Goal: Task Accomplishment & Management: Manage account settings

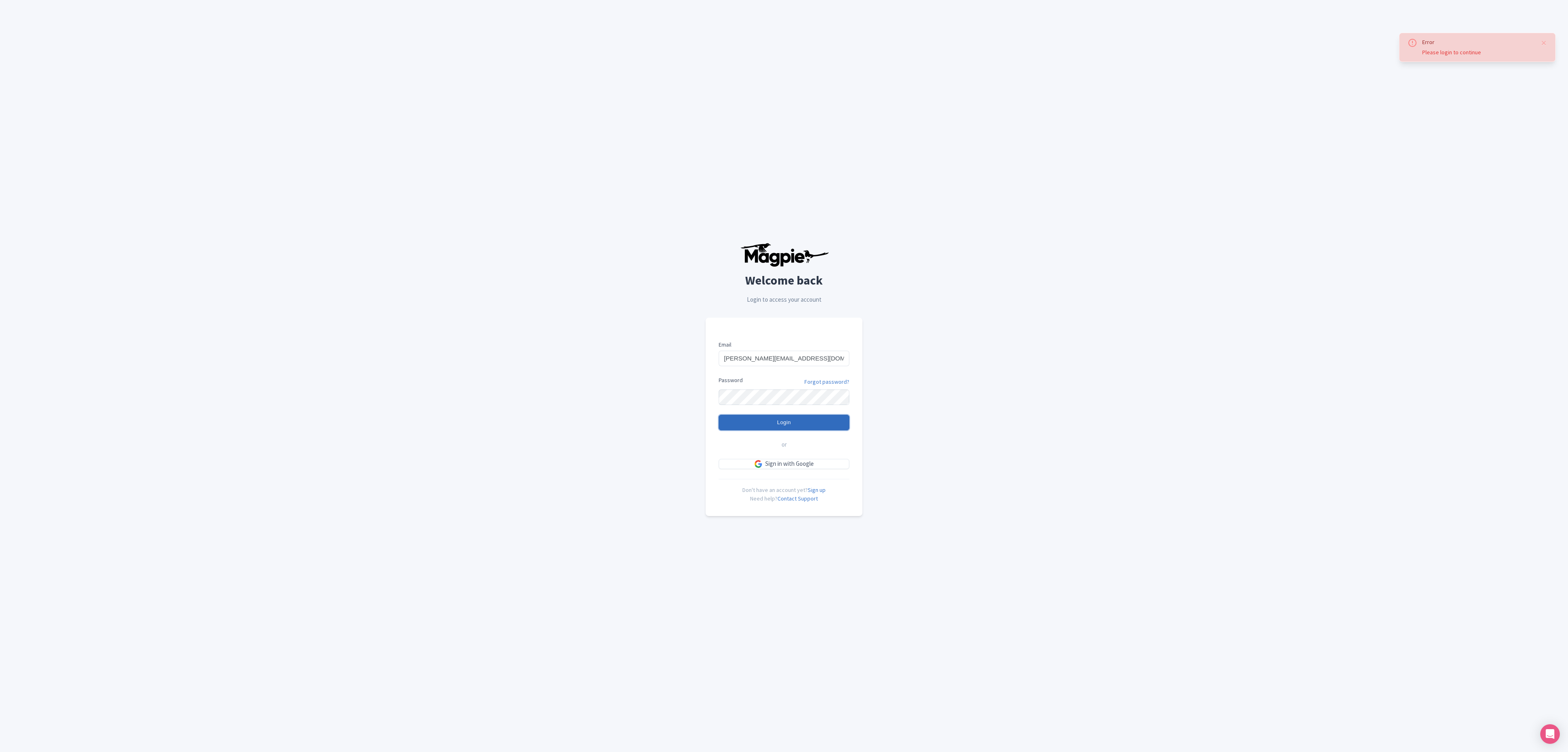
click at [771, 423] on input "Login" at bounding box center [784, 422] width 131 height 15
type input "Logging in..."
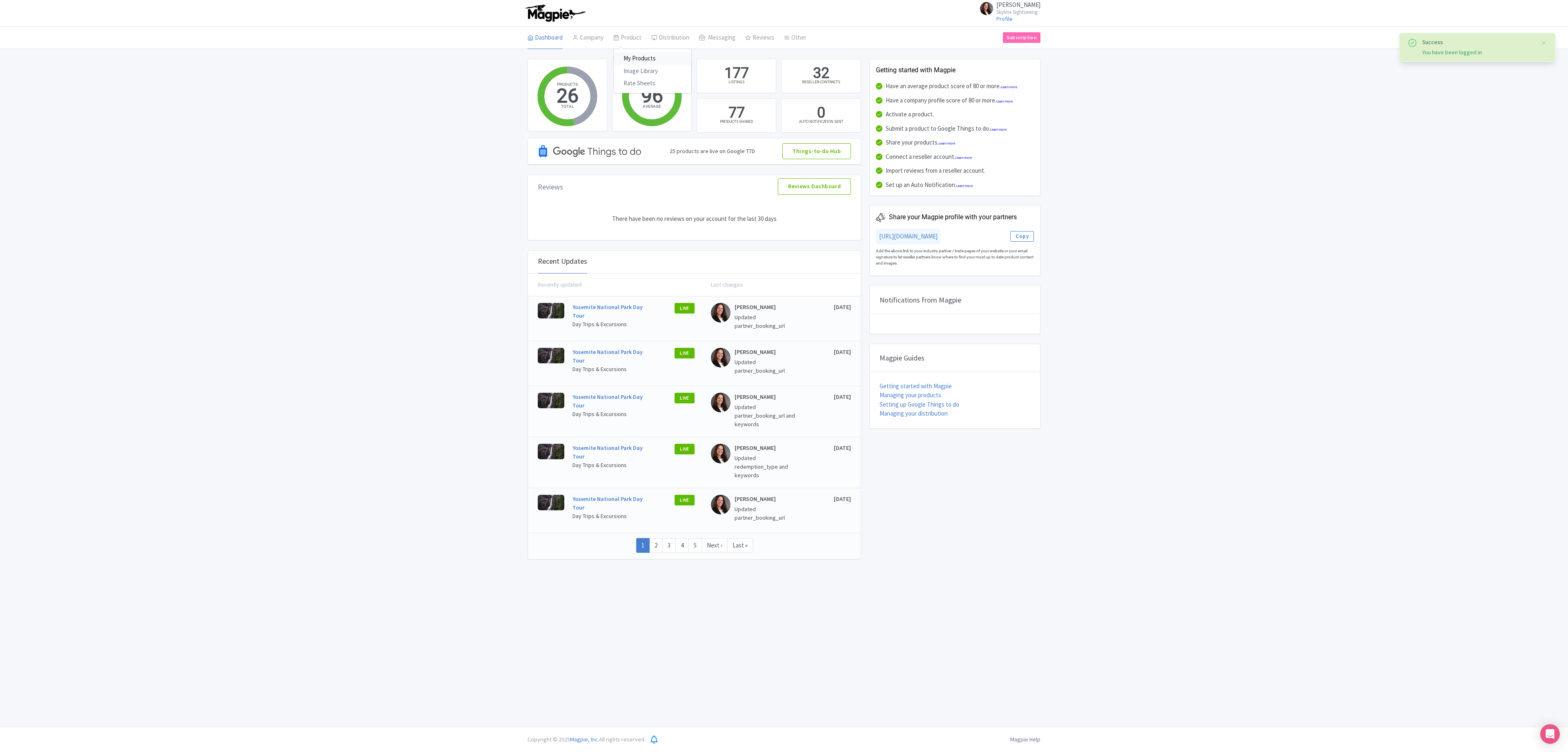
click at [635, 57] on link "My Products" at bounding box center [652, 58] width 77 height 13
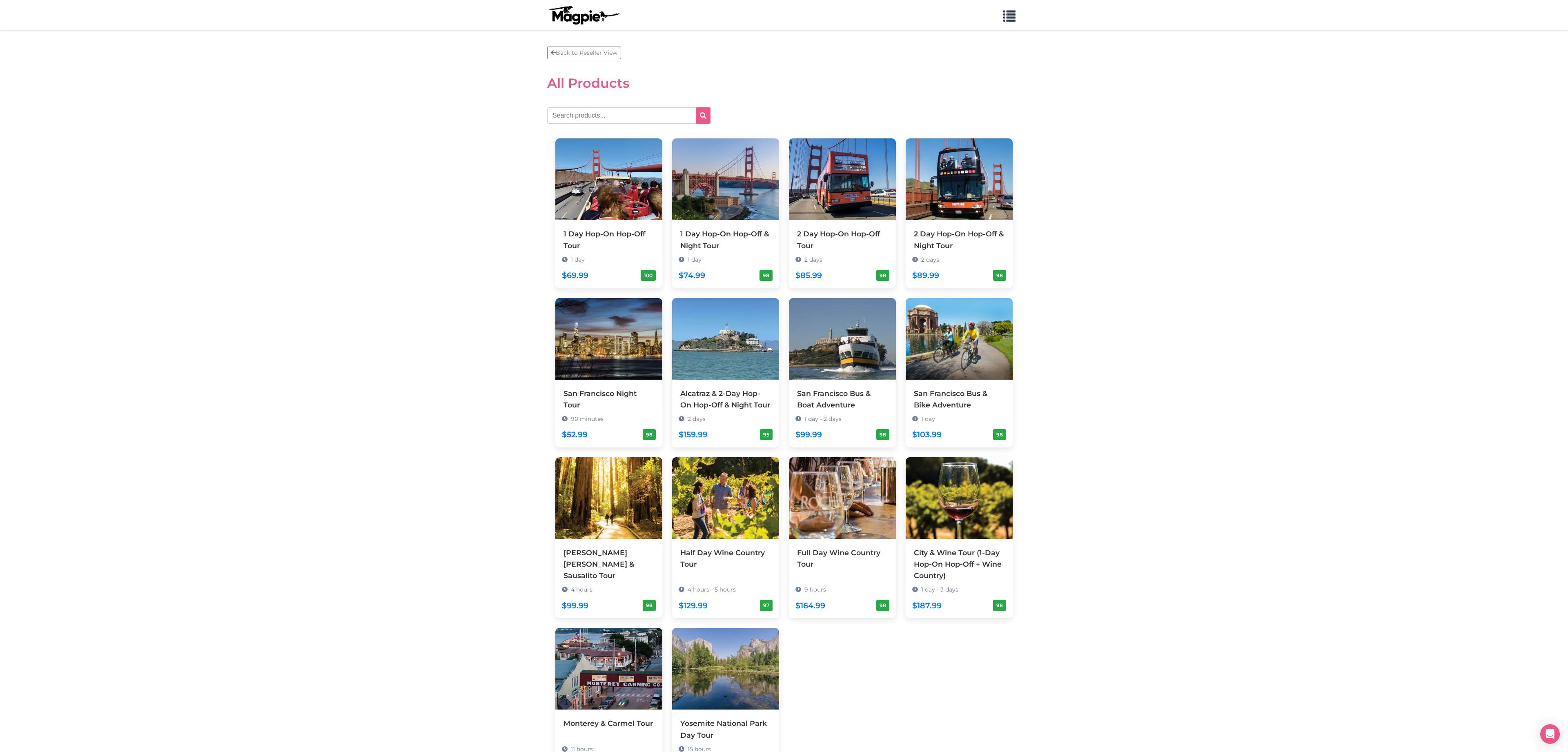
click at [1130, 597] on section "Back to Reseller View All Products 1 Day Hop-On Hop-Off Tour 1 day $69.99 100 1…" at bounding box center [784, 416] width 1568 height 772
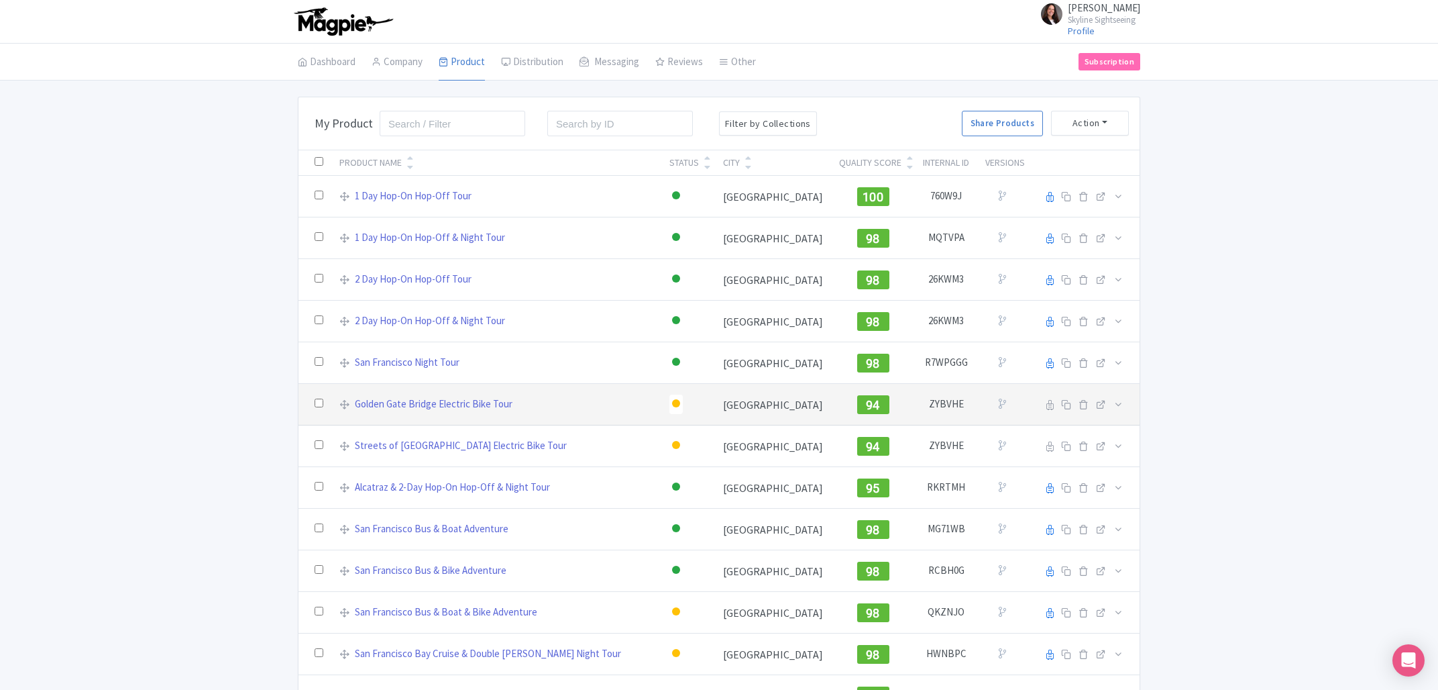
click at [672, 402] on div at bounding box center [676, 403] width 8 height 8
click at [610, 430] on div "Active" at bounding box center [642, 427] width 79 height 25
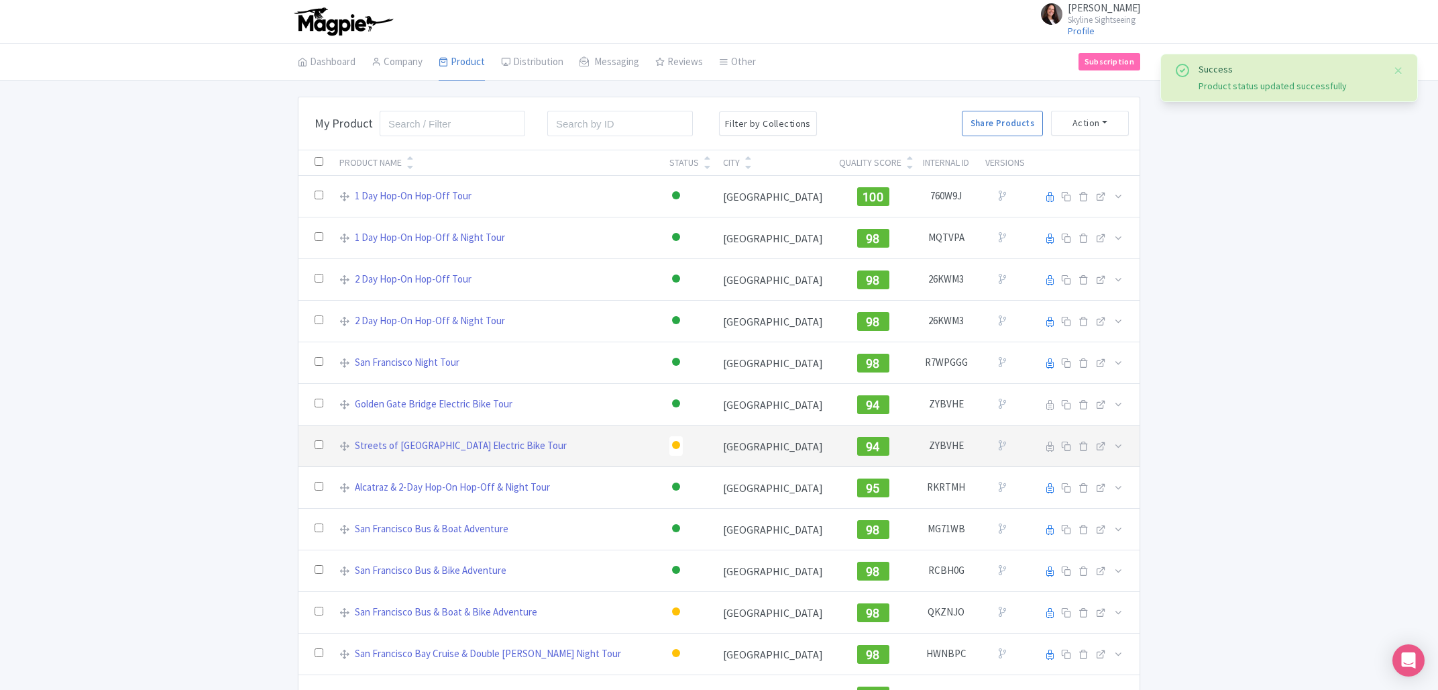
click at [672, 447] on div at bounding box center [676, 445] width 8 height 8
click at [643, 464] on div "Active" at bounding box center [642, 468] width 79 height 25
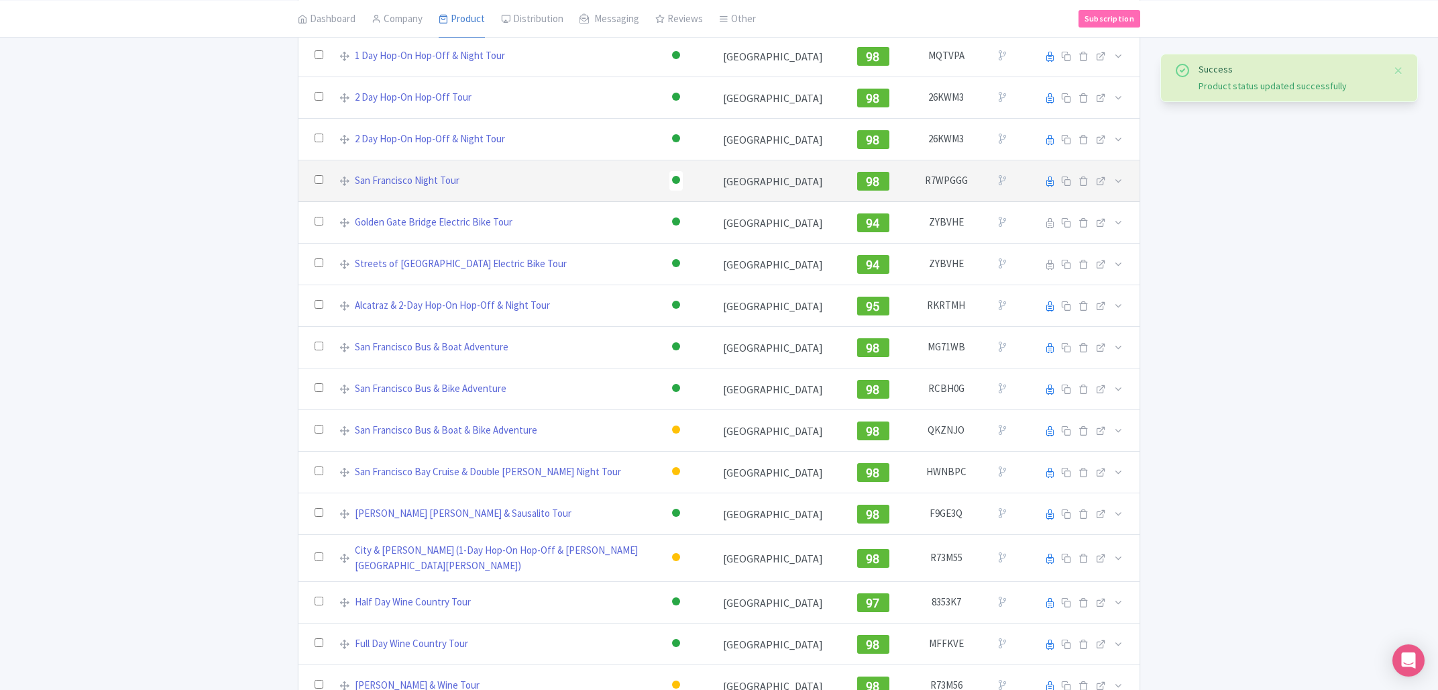
scroll to position [215, 0]
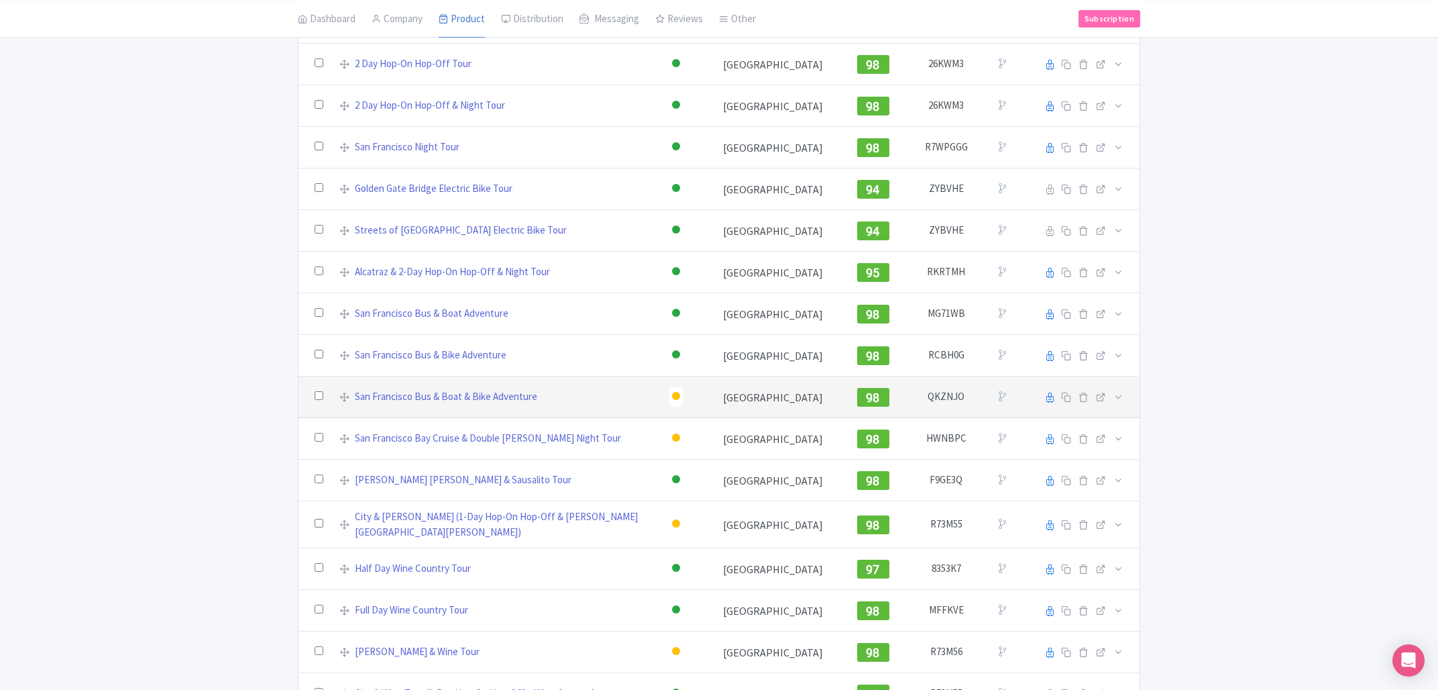
click at [672, 397] on div at bounding box center [676, 396] width 8 height 8
click at [644, 421] on div "Active" at bounding box center [642, 419] width 79 height 25
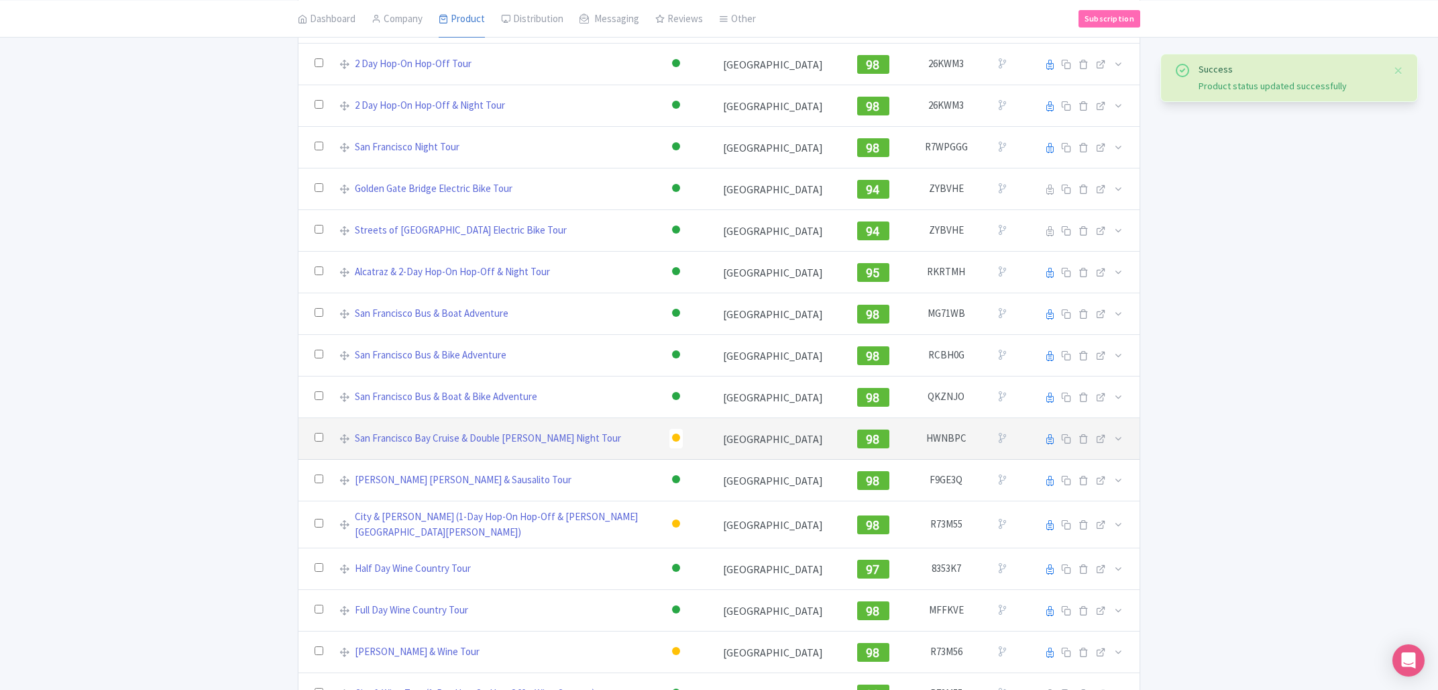
click at [672, 437] on div at bounding box center [676, 437] width 8 height 8
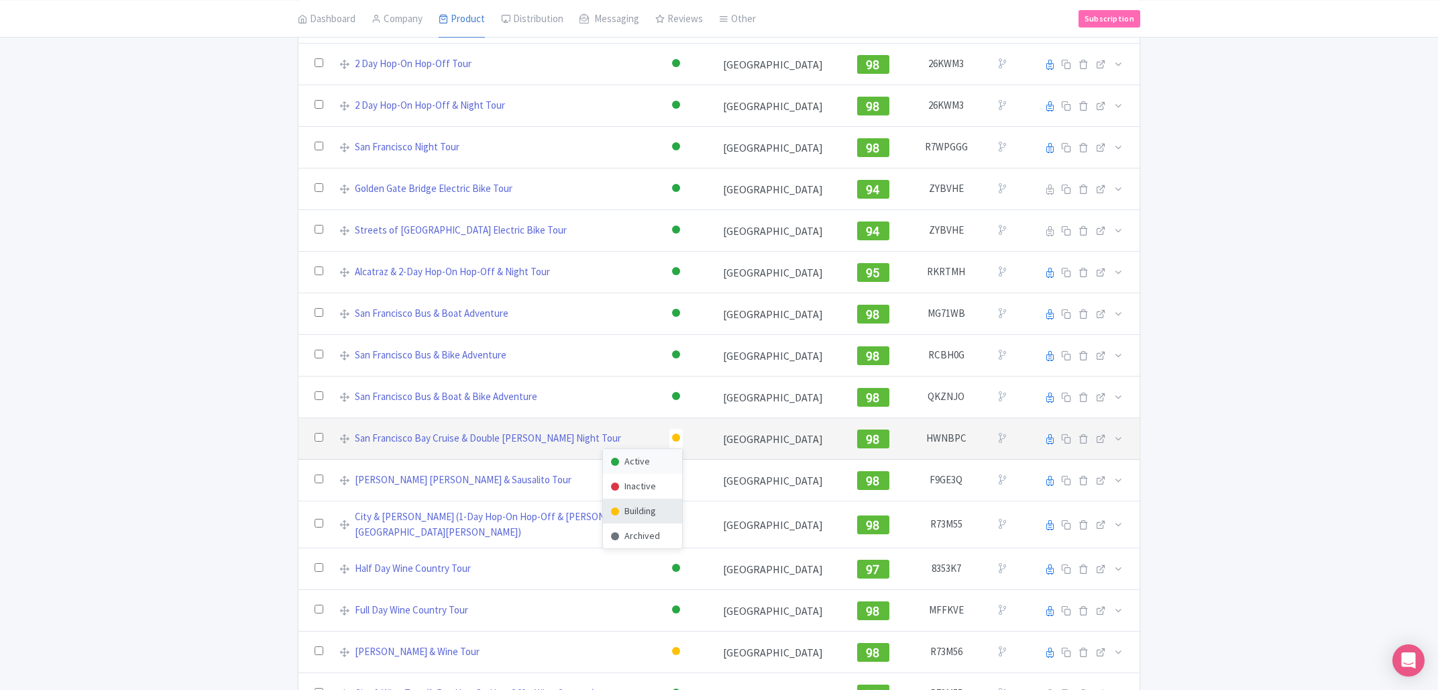
click at [644, 464] on div "Active" at bounding box center [642, 461] width 79 height 25
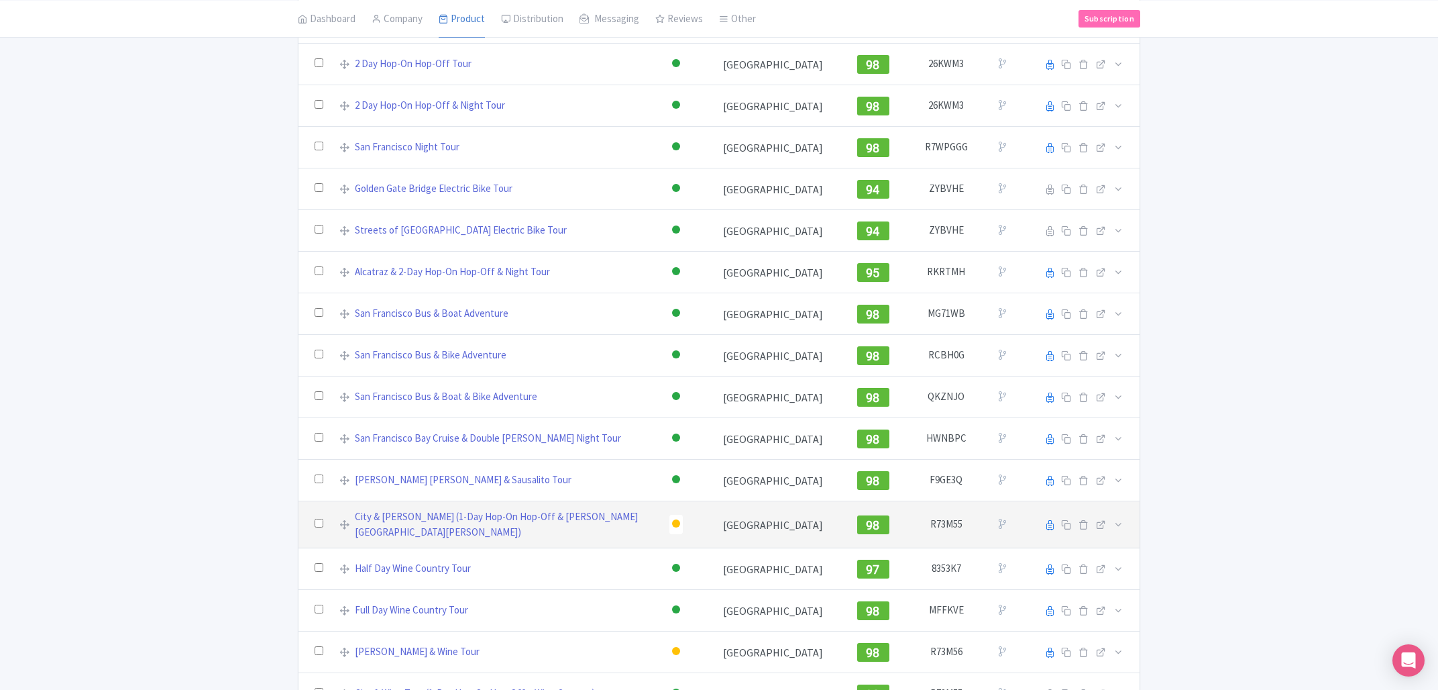
click at [669, 527] on div at bounding box center [675, 524] width 13 height 19
click at [643, 547] on div "Active" at bounding box center [642, 547] width 79 height 25
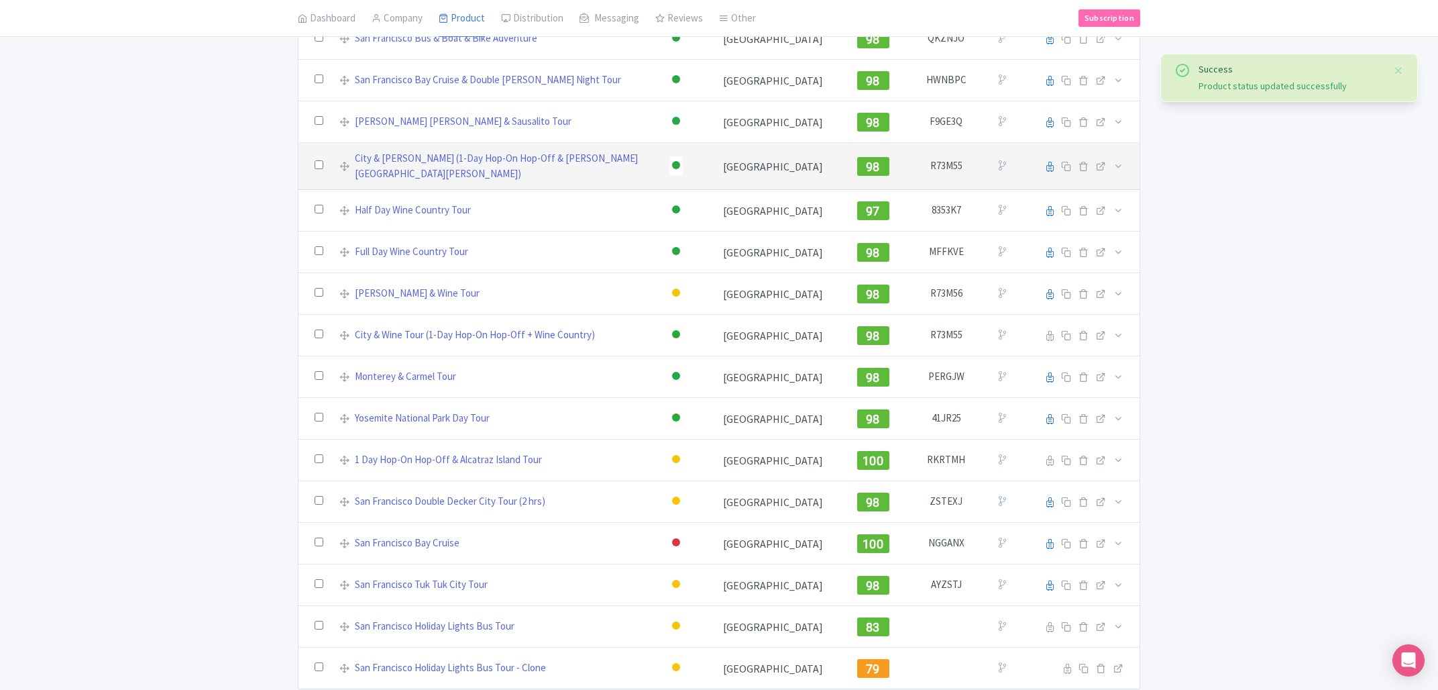
scroll to position [575, 0]
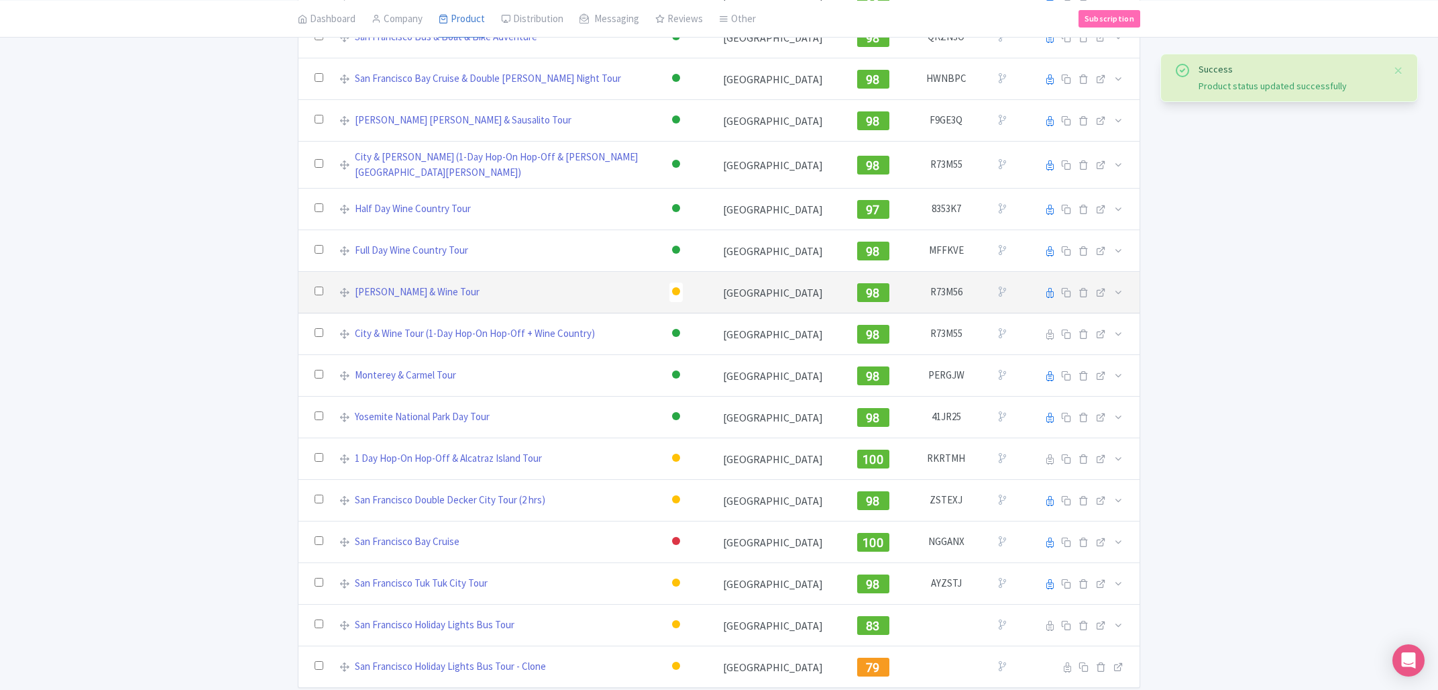
click at [669, 282] on div at bounding box center [675, 291] width 13 height 19
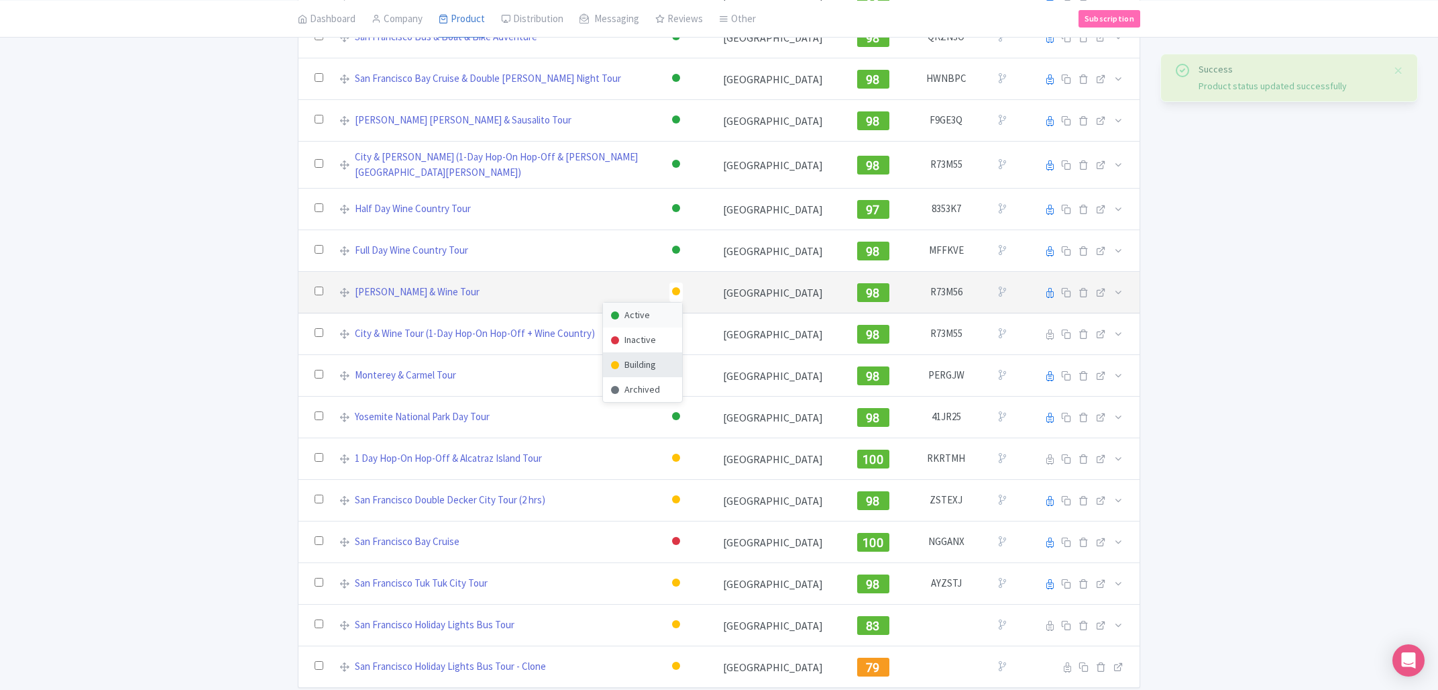
click at [636, 308] on div "Active" at bounding box center [642, 315] width 79 height 25
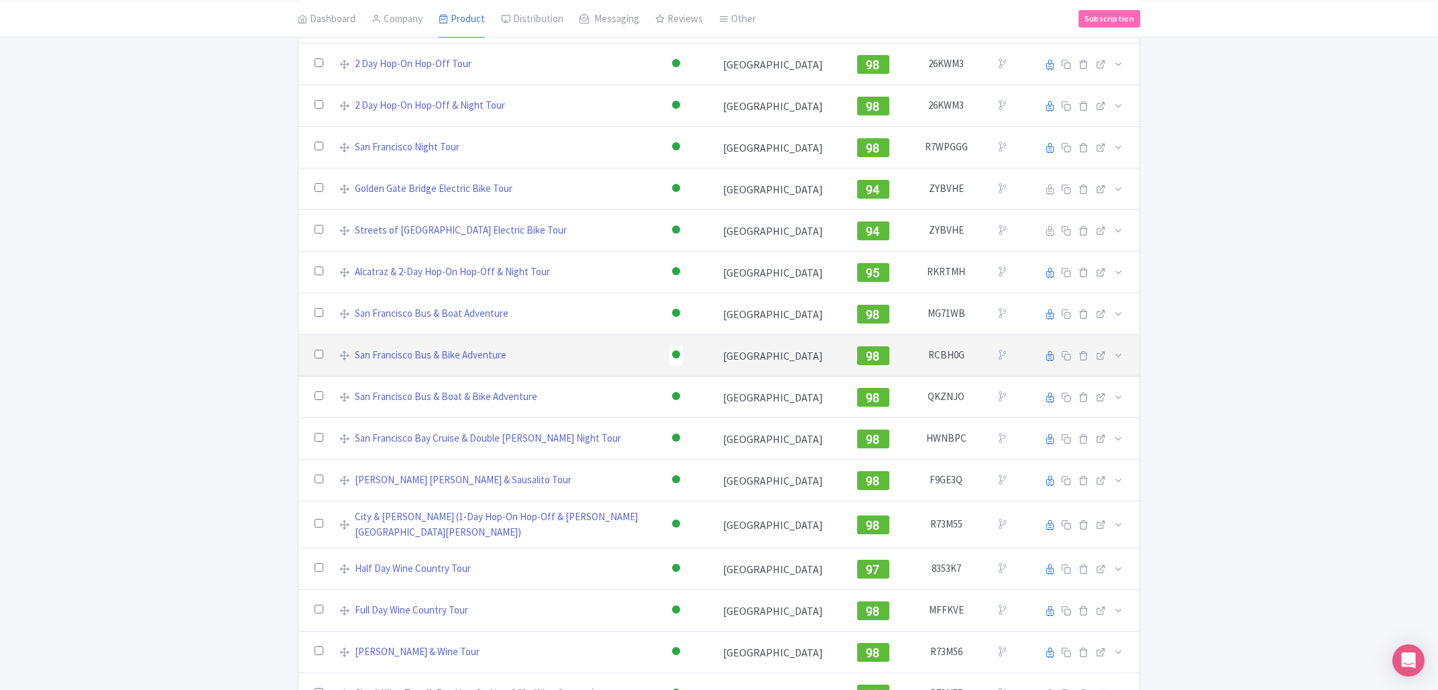
scroll to position [0, 0]
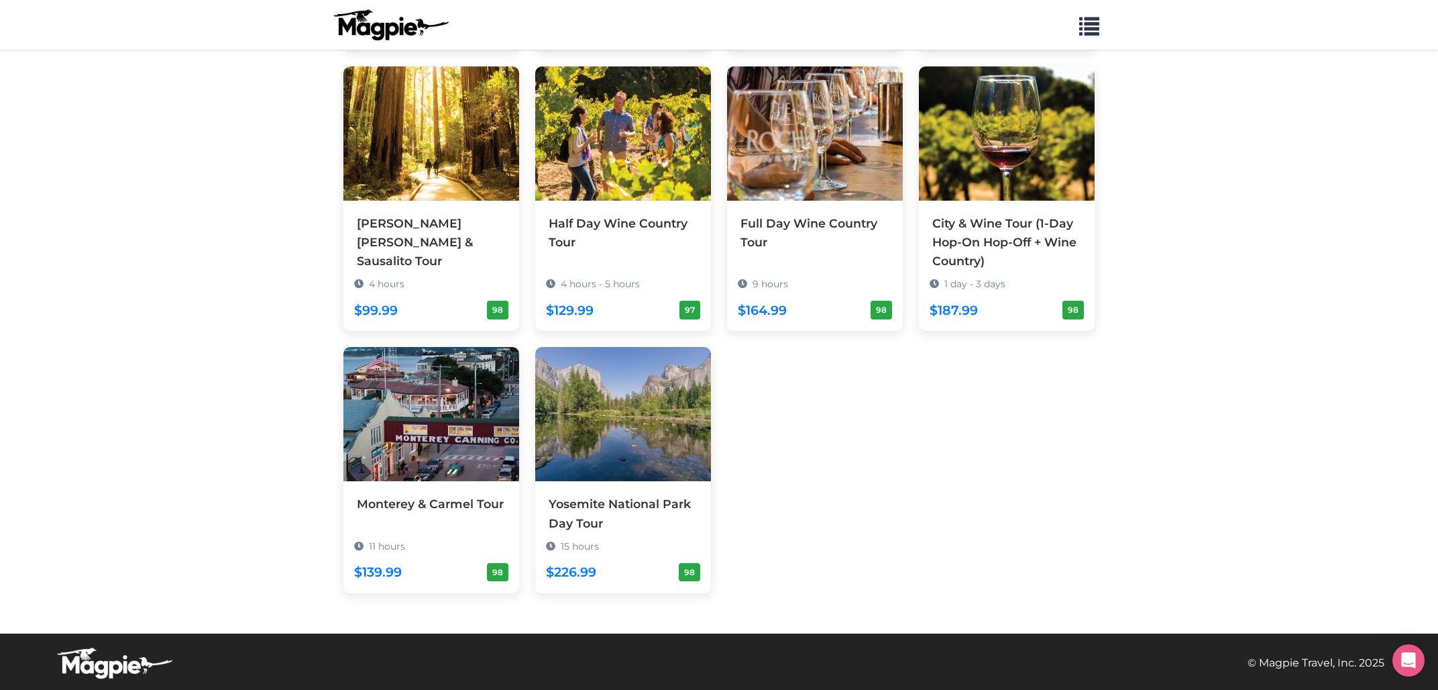
scroll to position [343, 0]
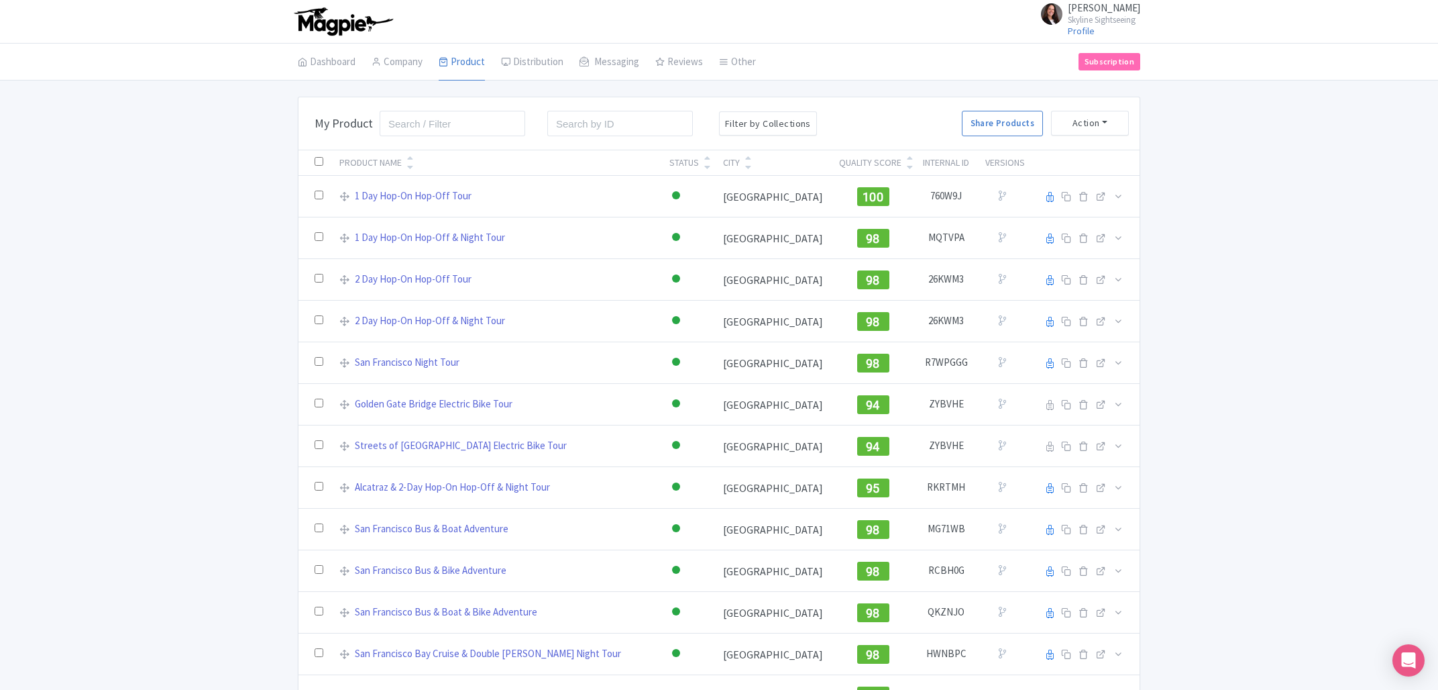
click at [1322, 461] on div "Bulk Actions Delete Add to Collection Share Products Add to Collection Collecti…" at bounding box center [719, 680] width 1438 height 1166
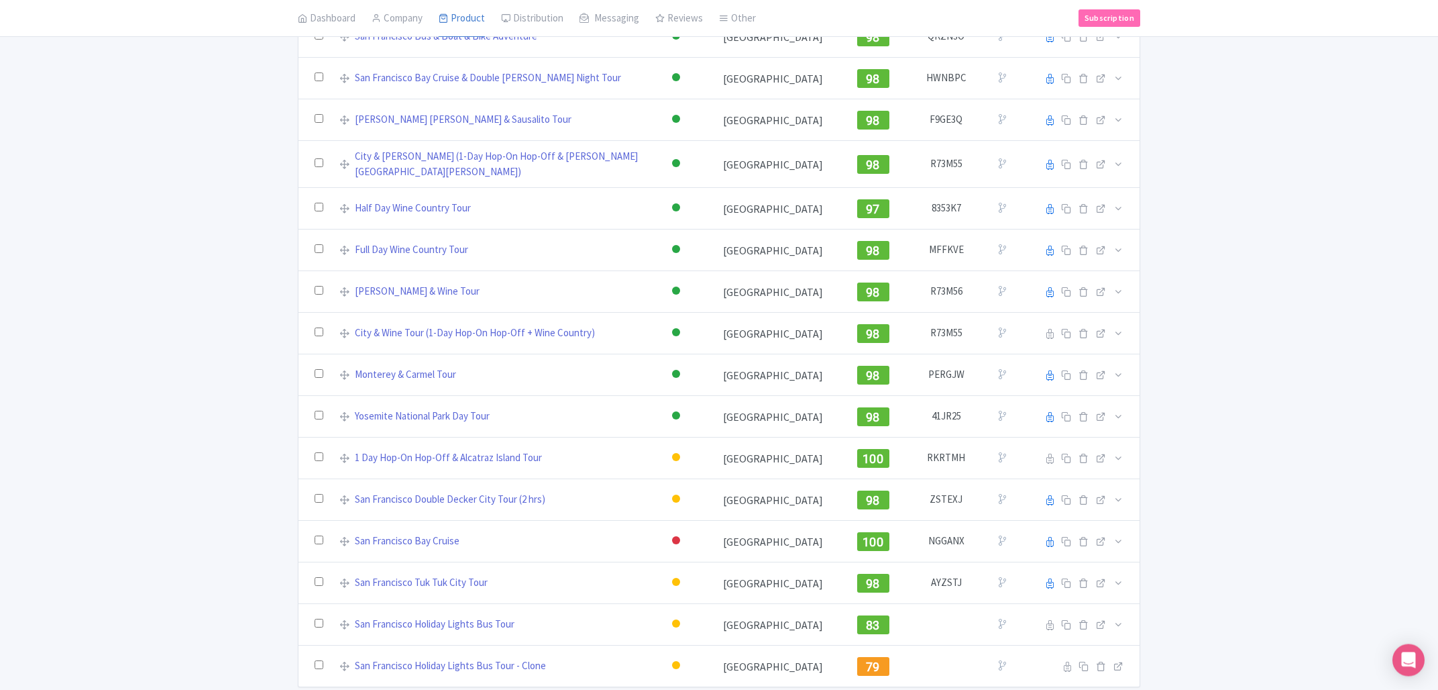
scroll to position [627, 0]
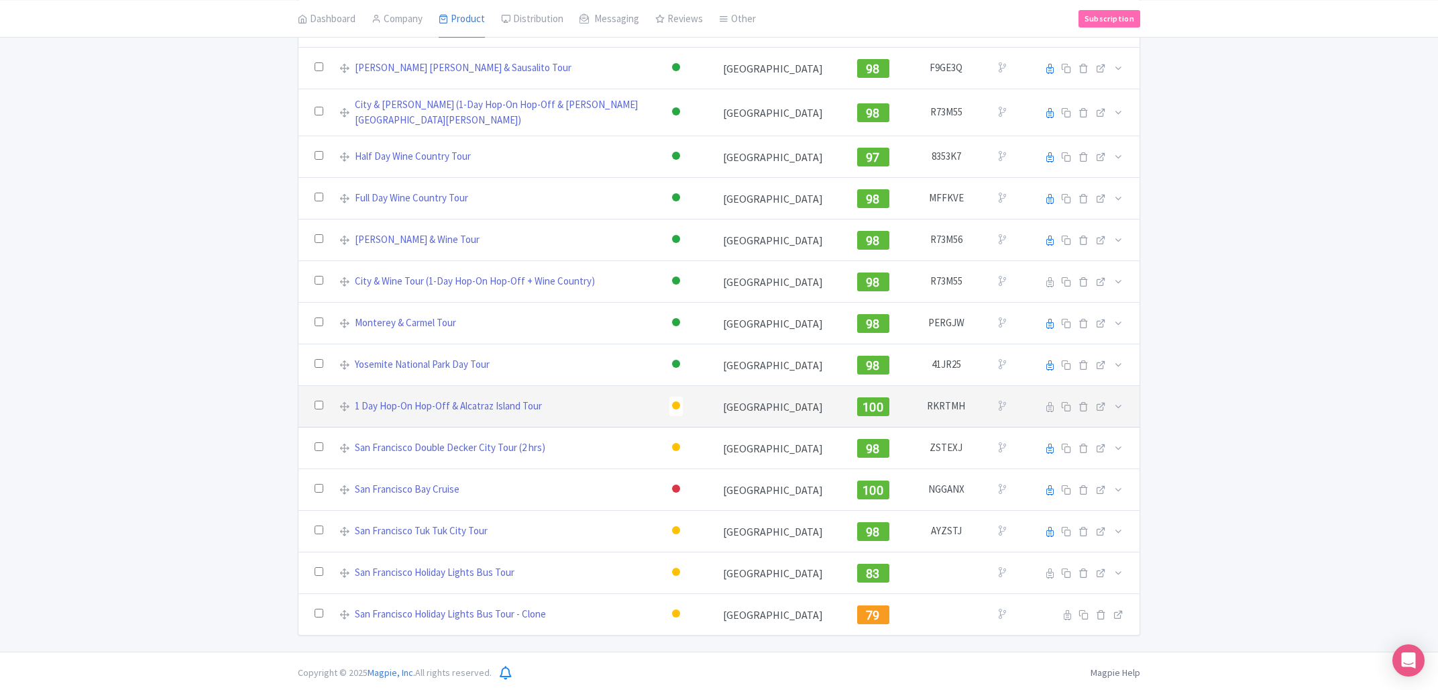
click at [672, 403] on div at bounding box center [676, 405] width 8 height 8
click at [612, 448] on div "Inactive" at bounding box center [642, 453] width 79 height 25
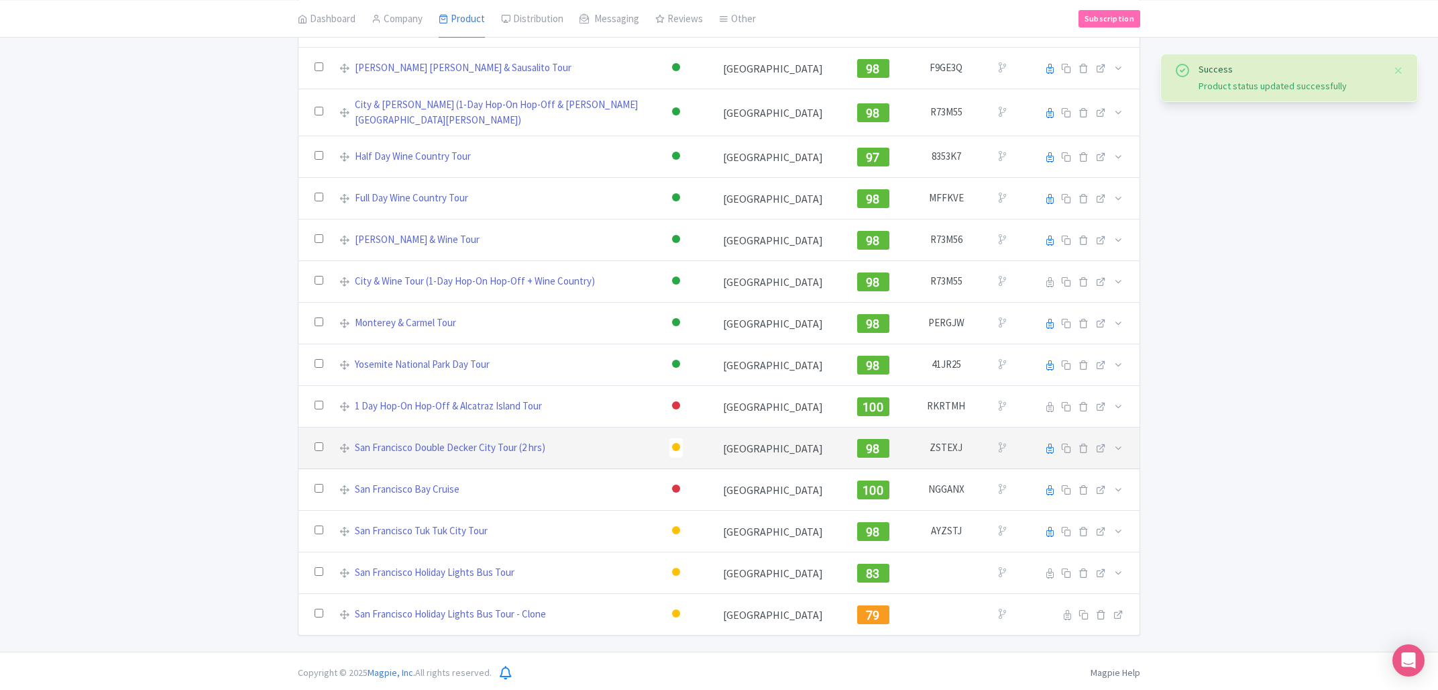
click at [672, 444] on div at bounding box center [676, 447] width 8 height 8
click at [629, 489] on div "Inactive" at bounding box center [642, 495] width 79 height 25
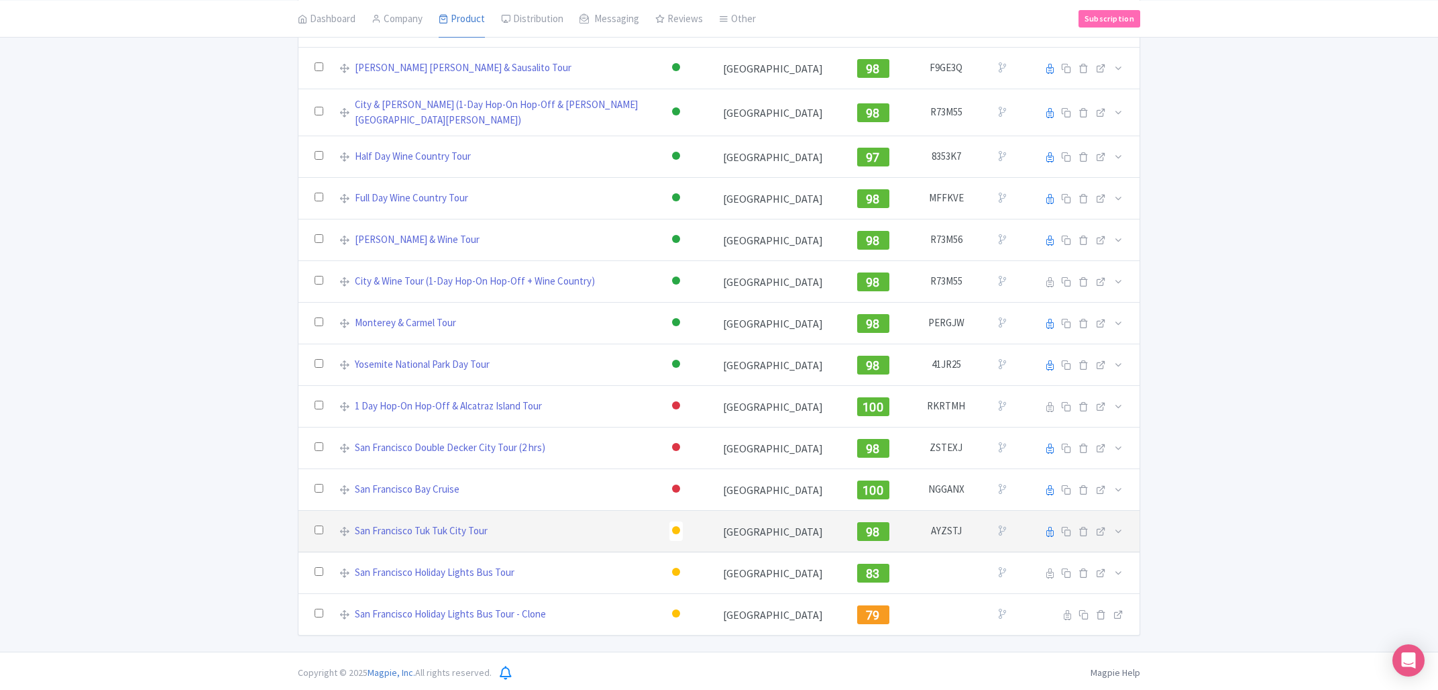
click at [672, 529] on div at bounding box center [676, 530] width 8 height 8
click at [630, 574] on div "Inactive" at bounding box center [642, 578] width 79 height 25
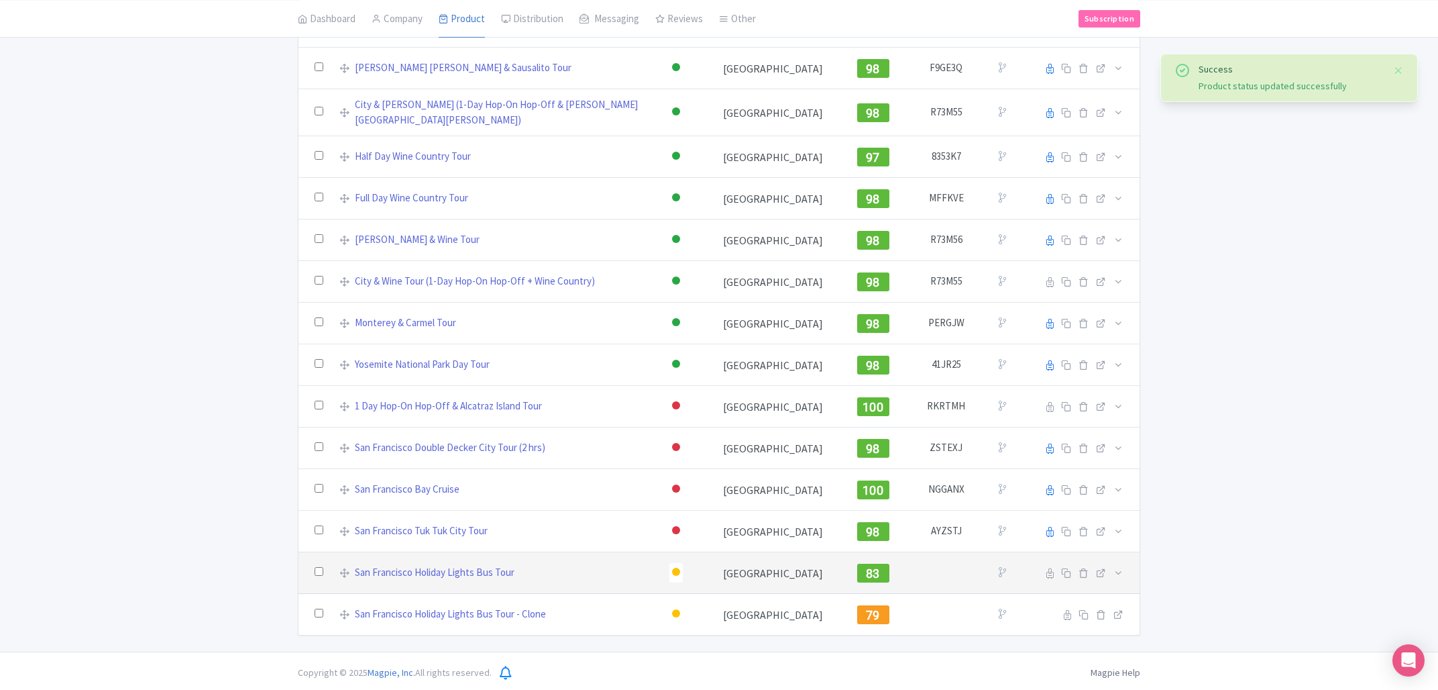
click at [669, 571] on div at bounding box center [675, 572] width 13 height 19
click at [627, 616] on div "Inactive" at bounding box center [642, 620] width 79 height 25
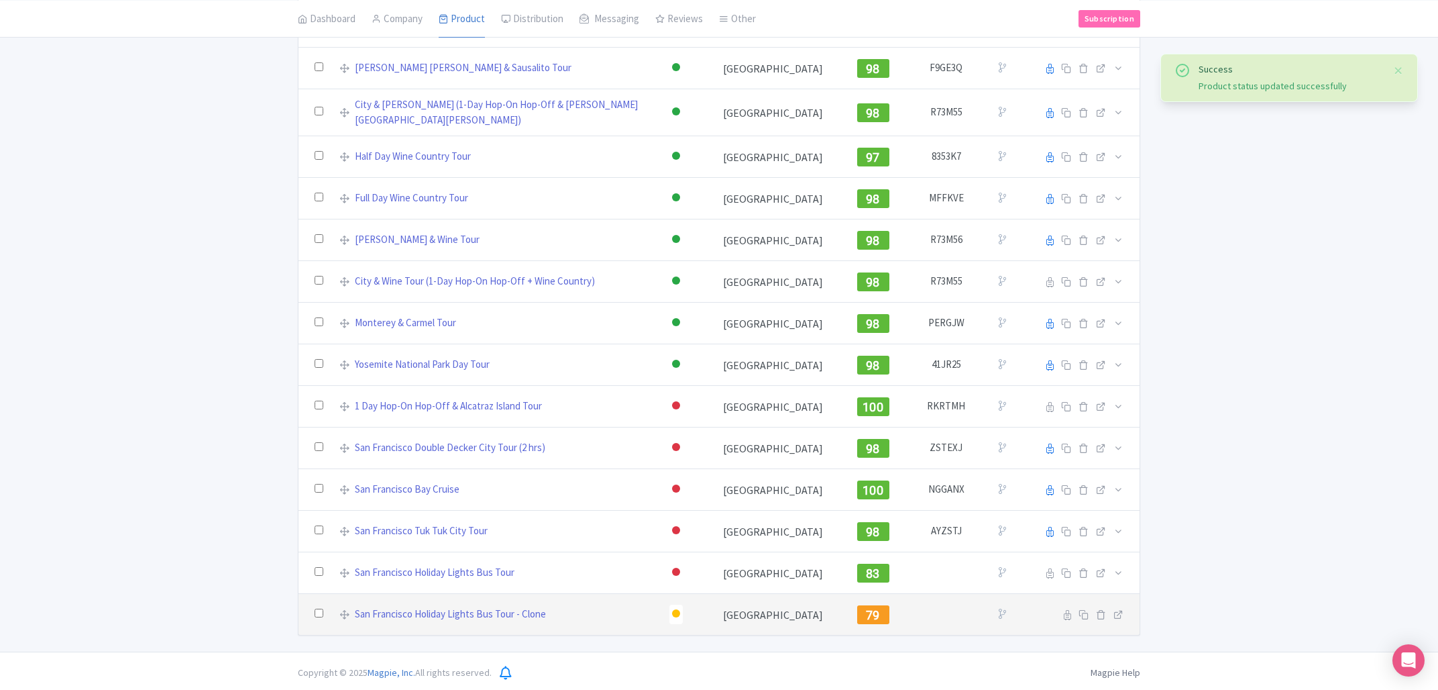
click at [669, 616] on div at bounding box center [675, 613] width 13 height 19
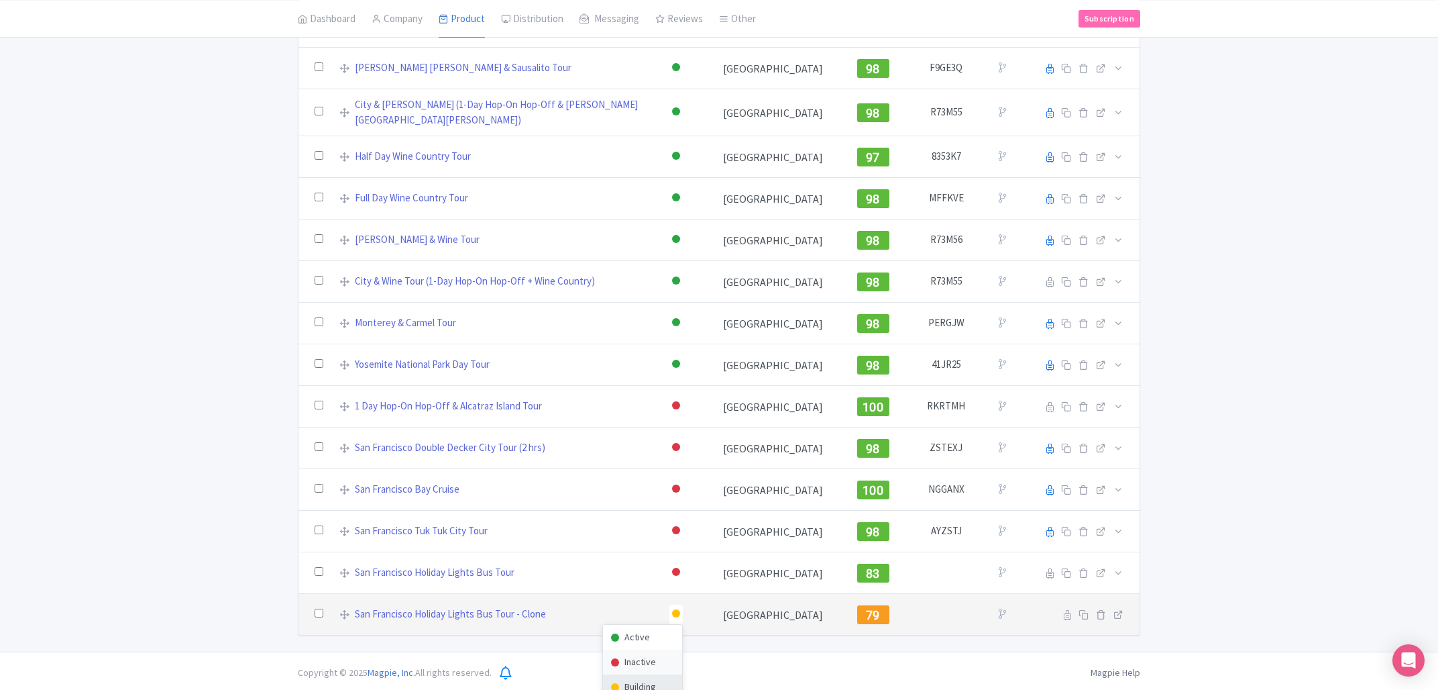
click at [623, 651] on div "Inactive" at bounding box center [642, 661] width 79 height 25
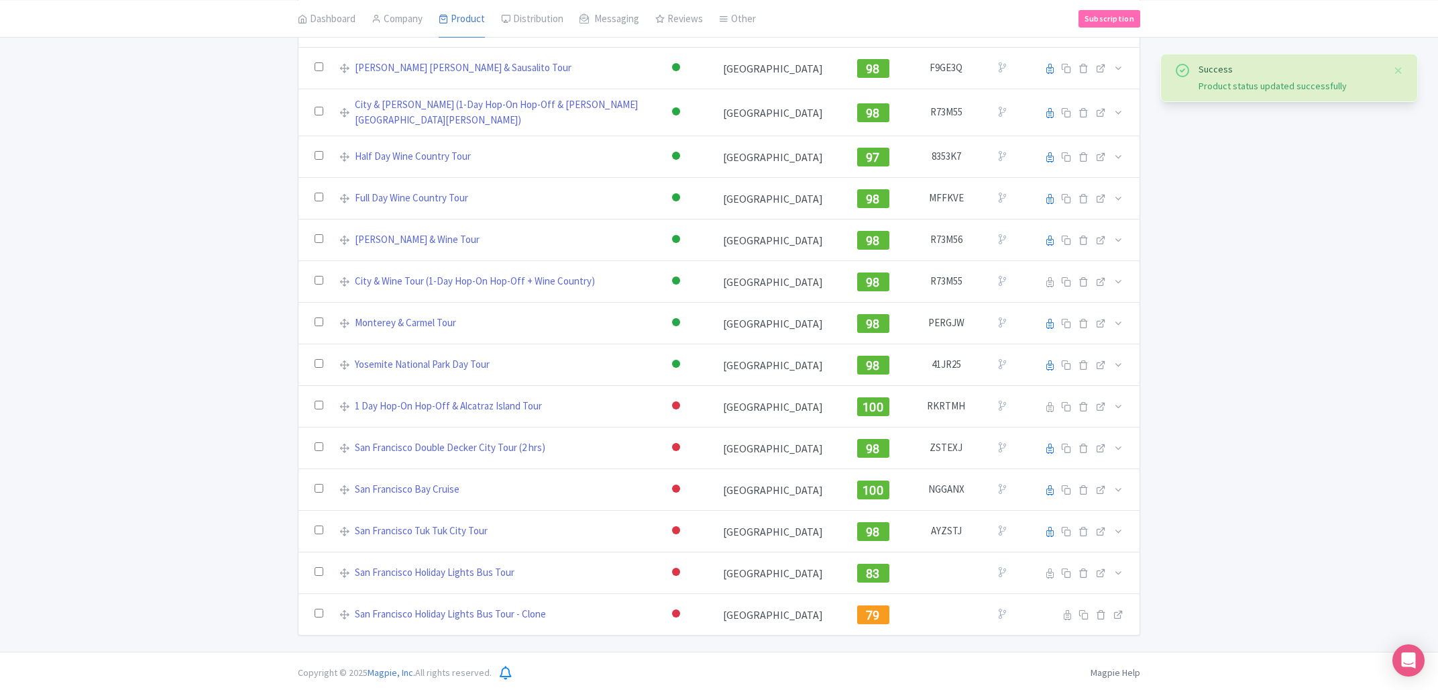
click at [1311, 468] on div "Success Product status updated successfully Bulk Actions Delete Add to Collecti…" at bounding box center [719, 52] width 1438 height 1166
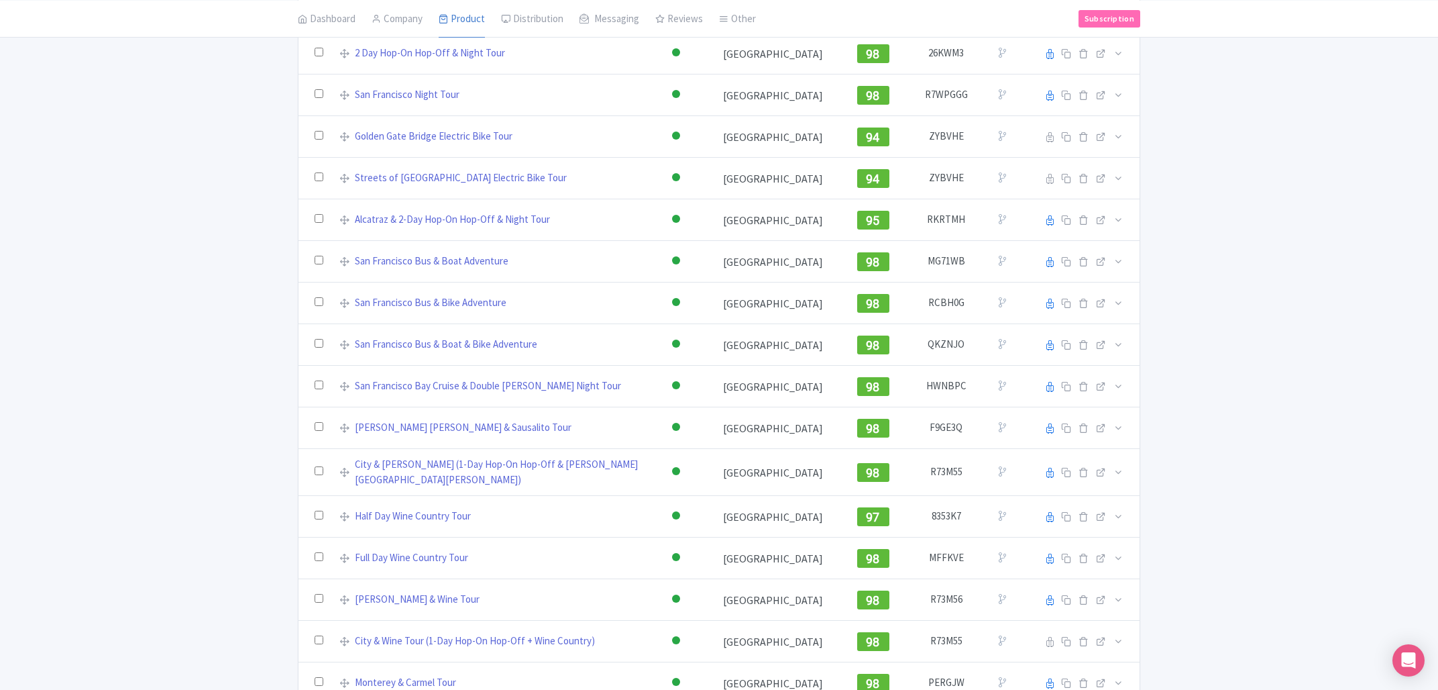
scroll to position [0, 0]
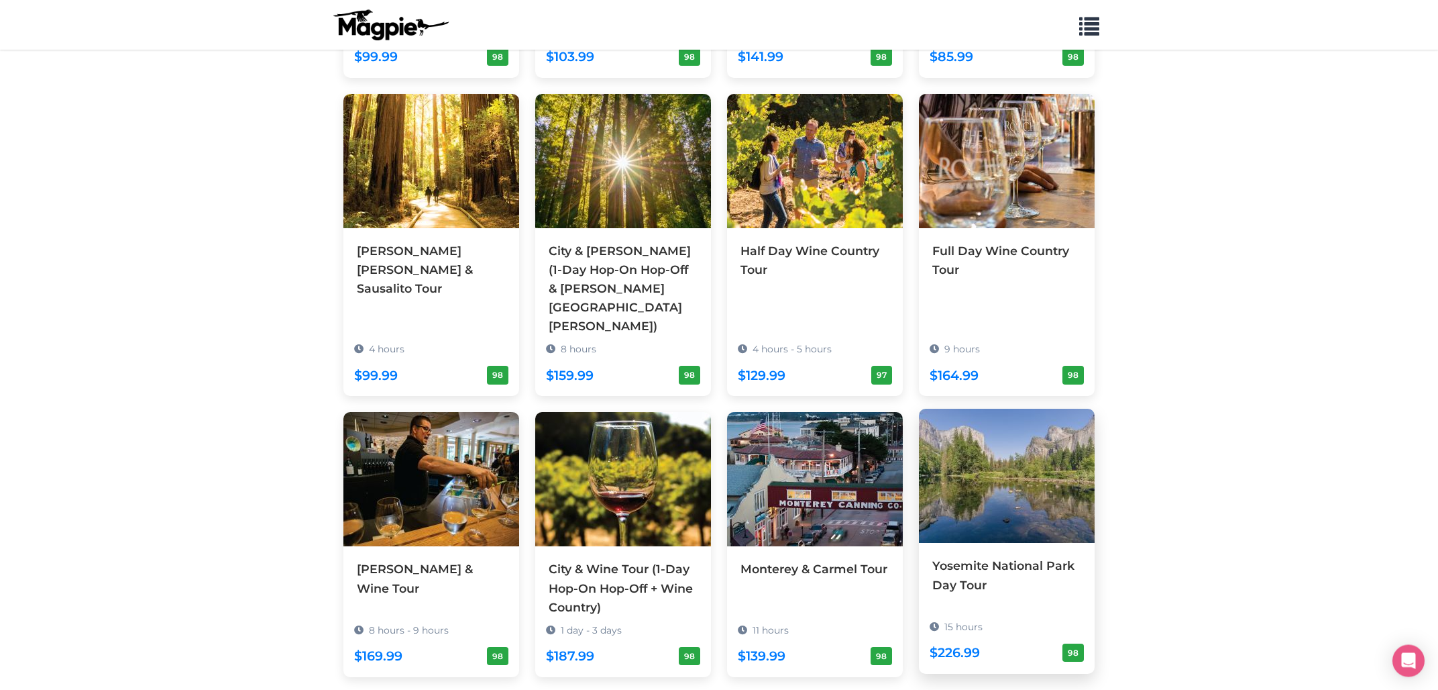
scroll to position [1019, 0]
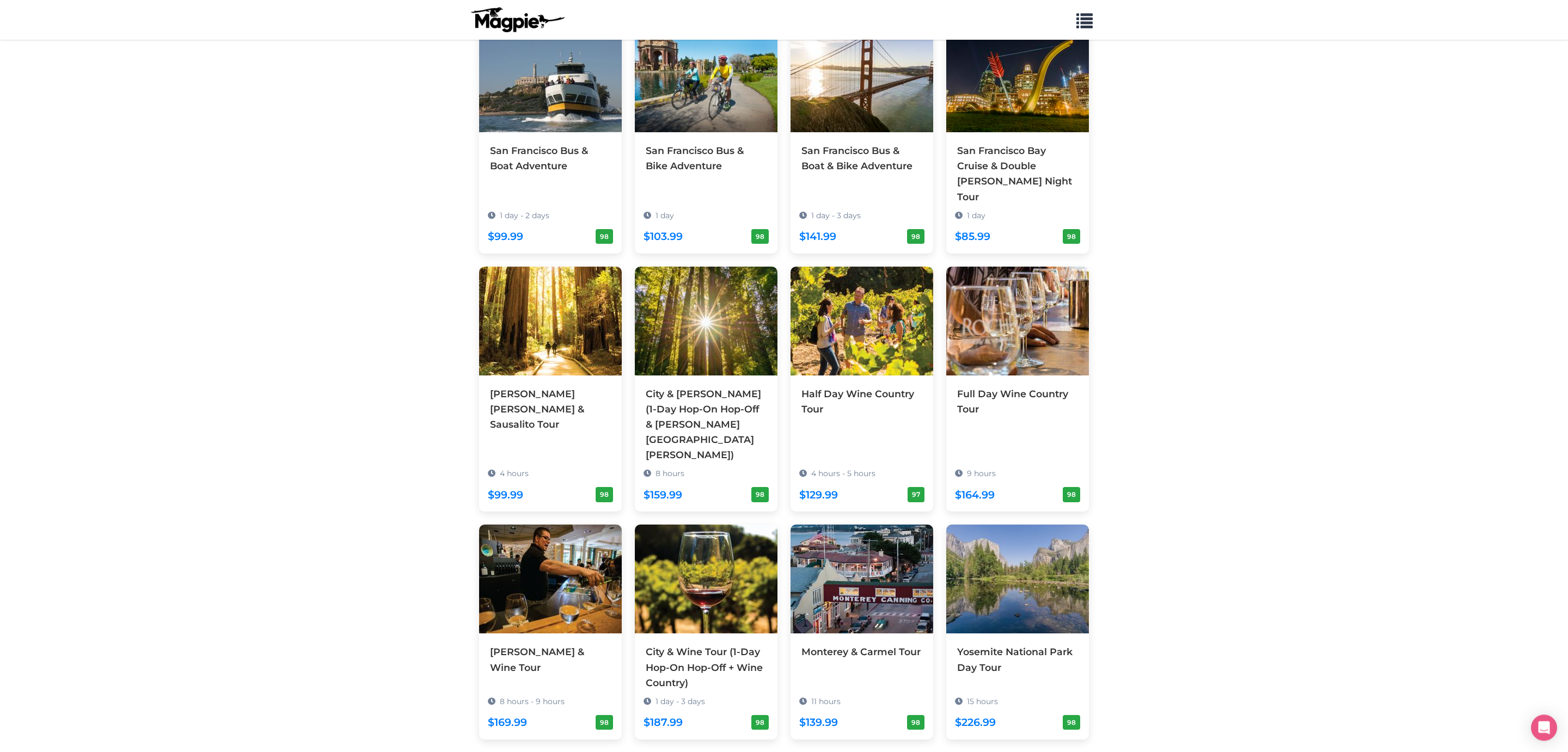
scroll to position [635, 0]
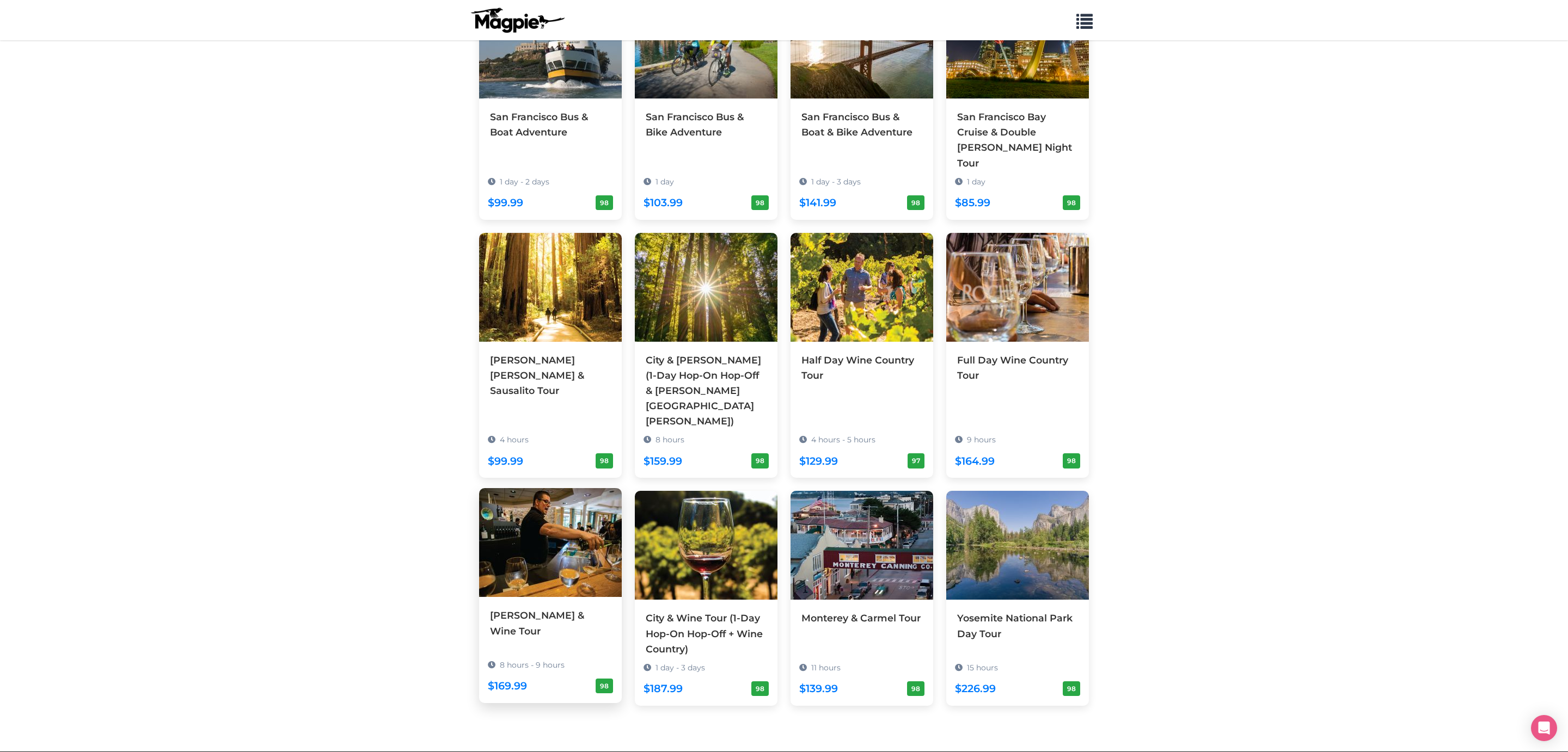
click at [560, 507] on img at bounding box center [550, 543] width 143 height 109
click at [557, 365] on div "[PERSON_NAME] [PERSON_NAME] & Sausalito Tour" at bounding box center [550, 372] width 121 height 45
